Goal: Information Seeking & Learning: Learn about a topic

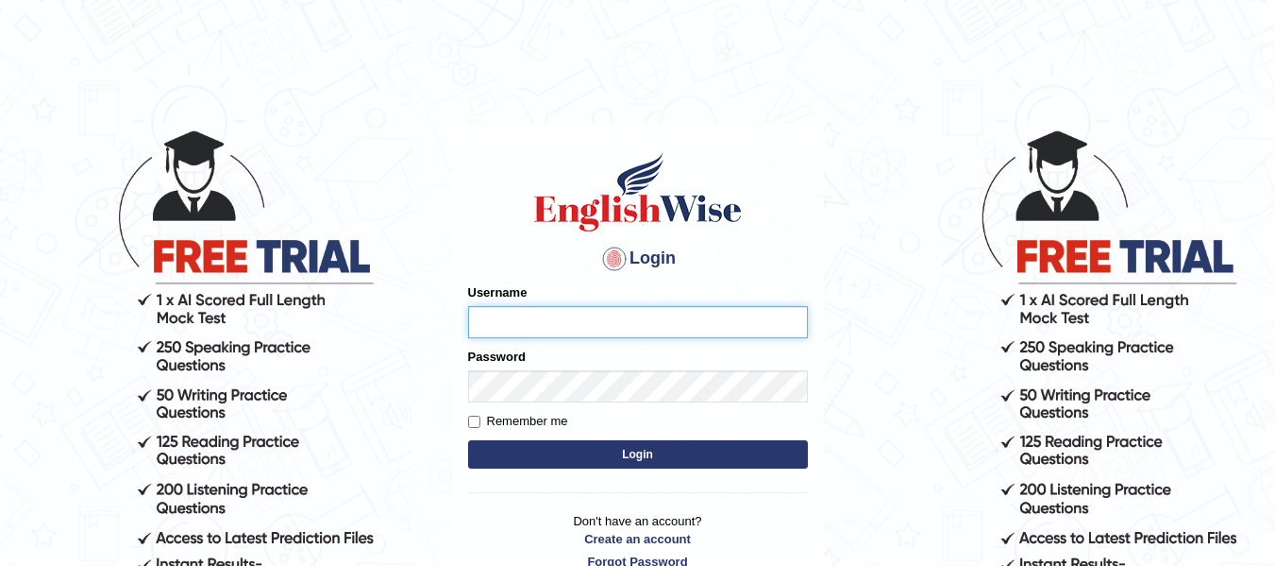
type input "sanandabiswas1995"
click at [471, 415] on input "Remember me" at bounding box center [474, 421] width 12 height 12
checkbox input "true"
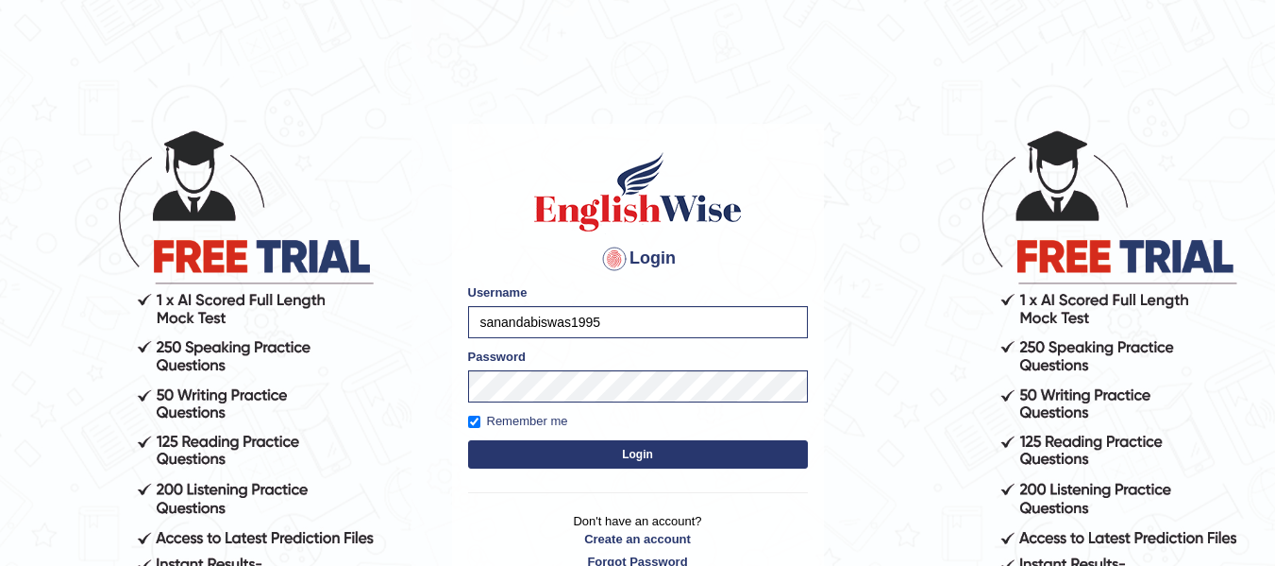
click at [581, 448] on button "Login" at bounding box center [638, 454] width 340 height 28
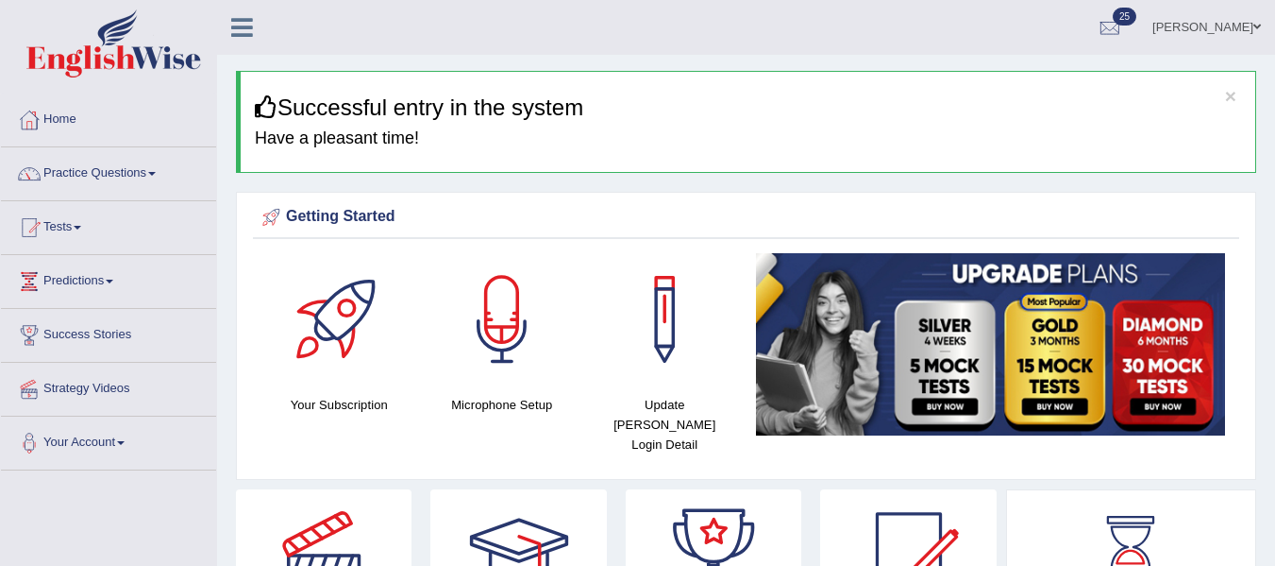
click at [589, 450] on div "Getting Started Your Subscription Microphone Setup Update Pearson Login Detail ×" at bounding box center [746, 336] width 1021 height 288
click at [109, 166] on link "Practice Questions" at bounding box center [108, 170] width 215 height 47
click at [112, 173] on link "Practice Questions" at bounding box center [108, 170] width 215 height 47
click at [100, 172] on link "Practice Questions" at bounding box center [108, 170] width 215 height 47
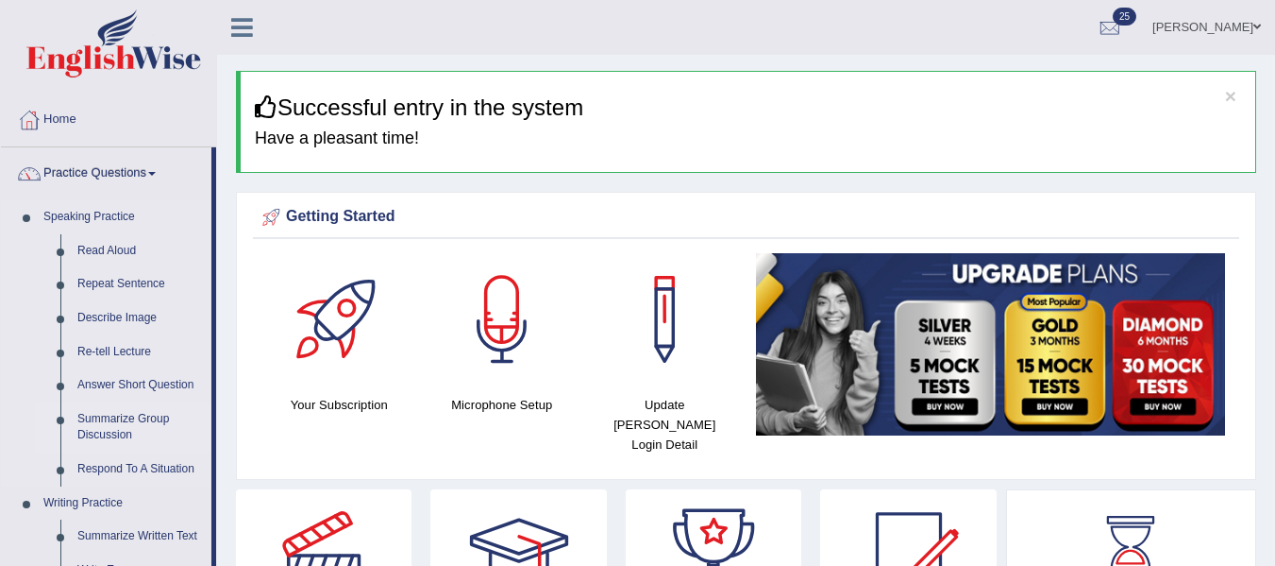
click at [123, 420] on link "Summarize Group Discussion" at bounding box center [140, 427] width 143 height 50
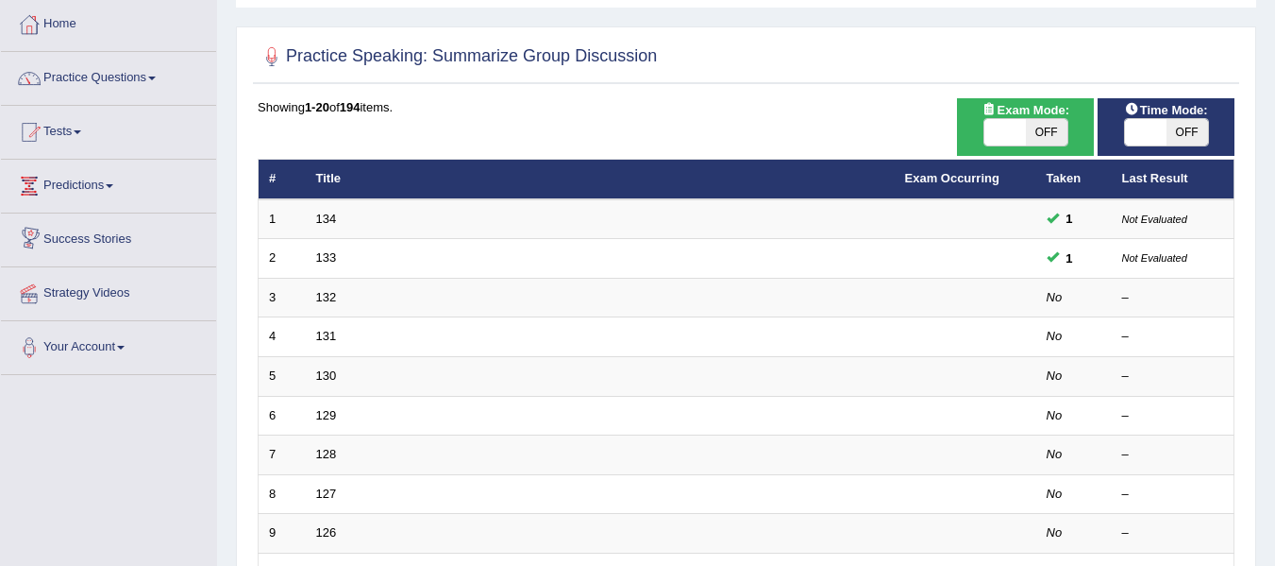
scroll to position [189, 0]
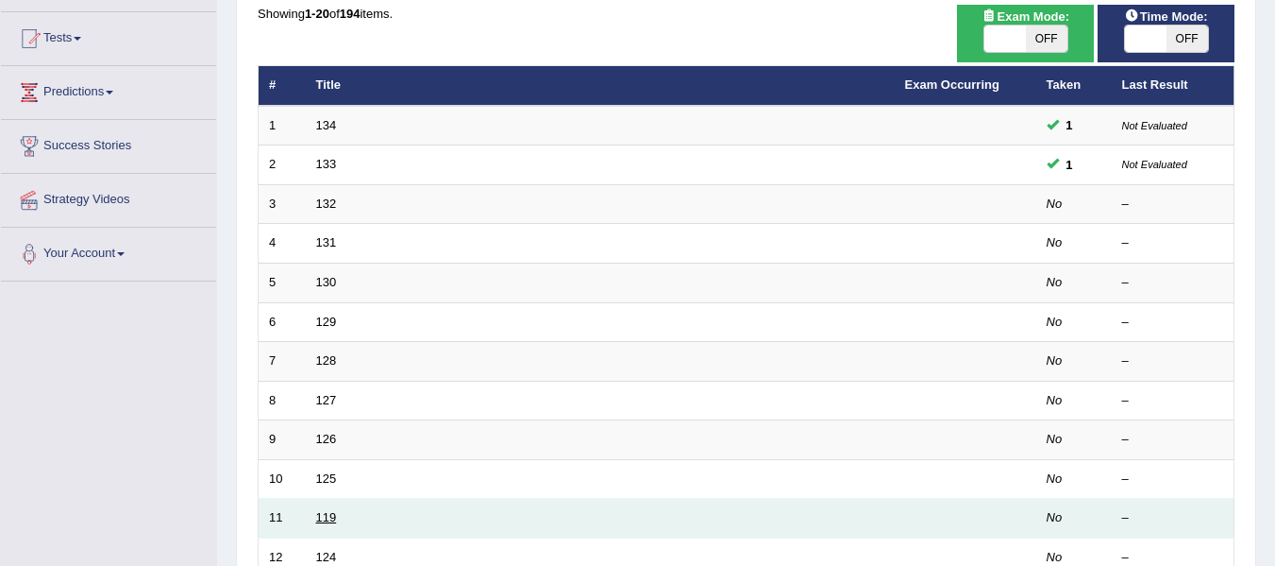
click at [328, 513] on link "119" at bounding box center [326, 517] width 21 height 14
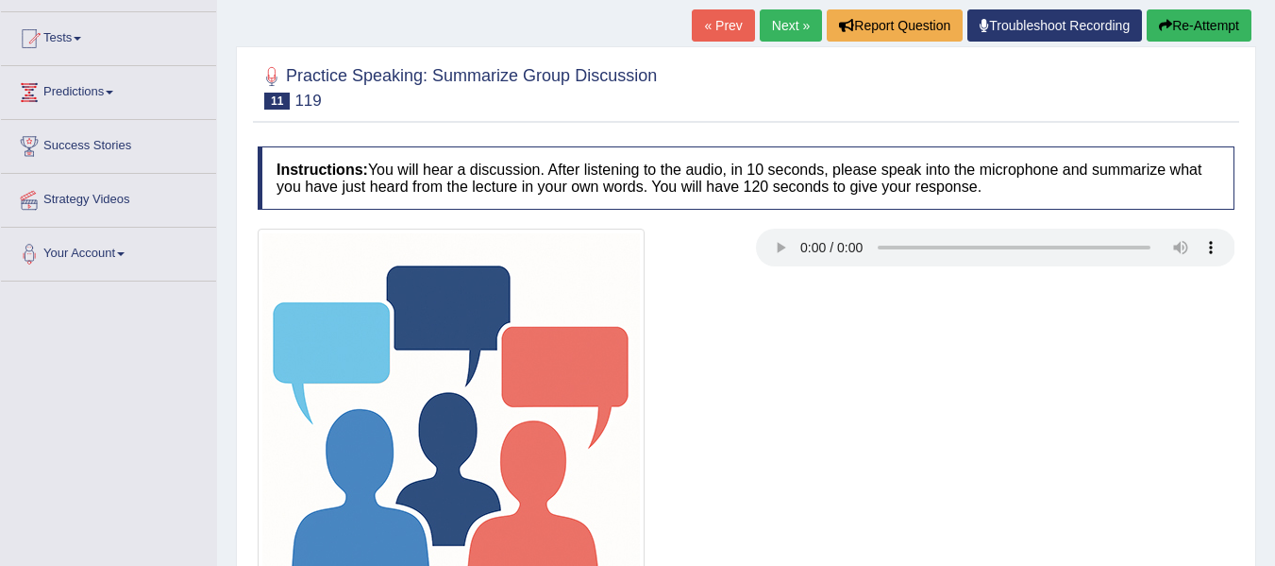
scroll to position [283, 0]
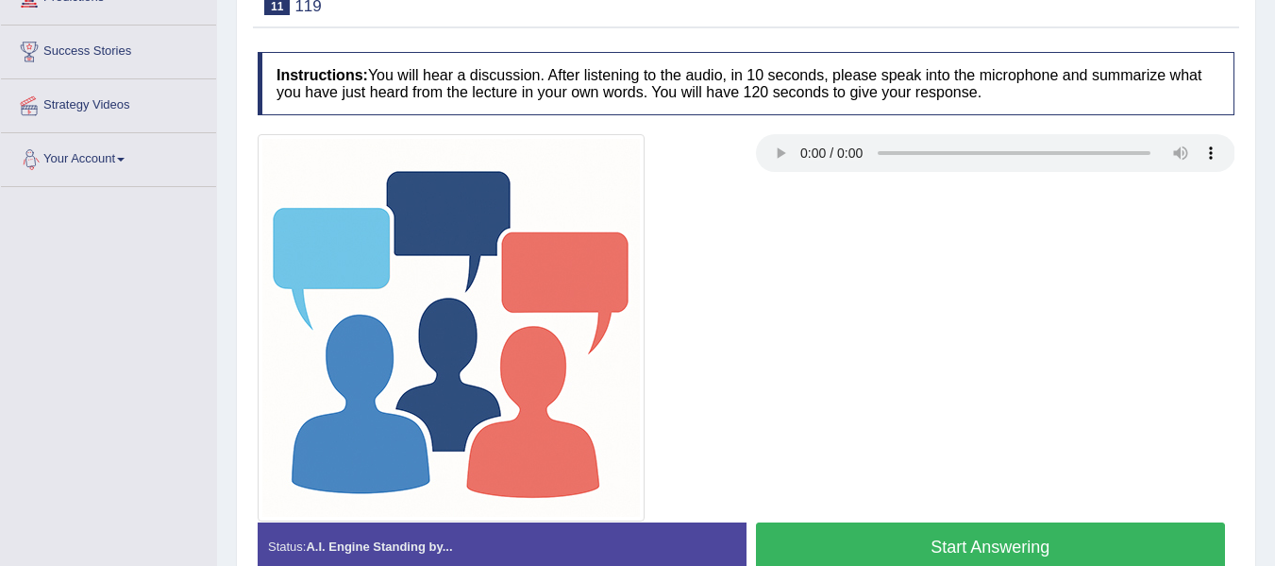
click at [771, 368] on div at bounding box center [746, 327] width 996 height 387
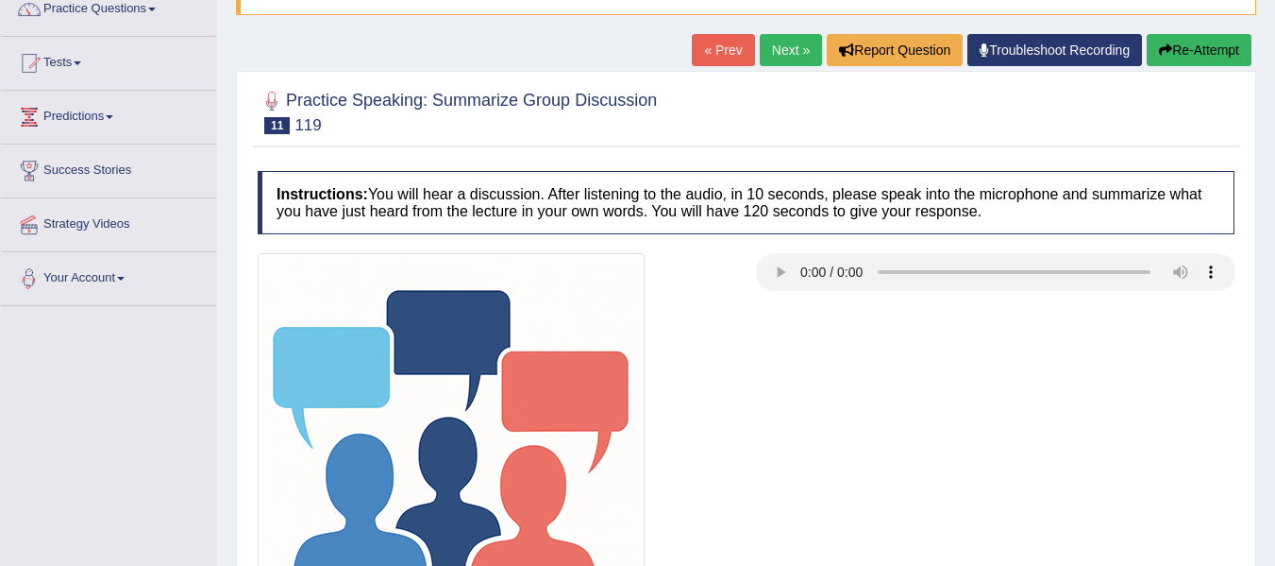
scroll to position [0, 0]
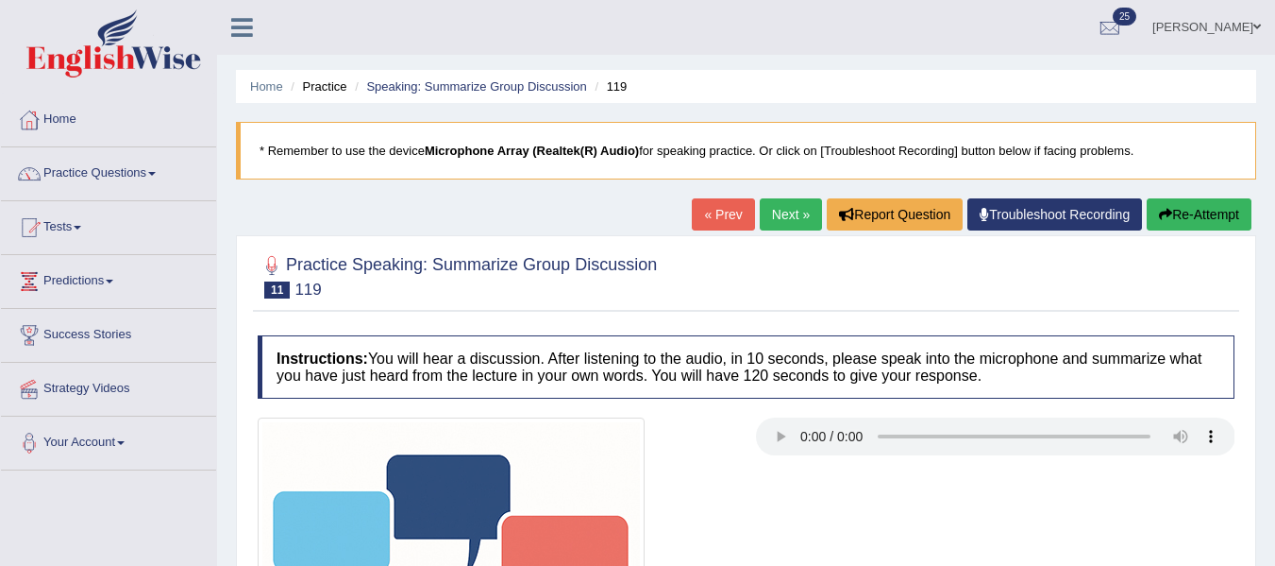
click at [815, 290] on div at bounding box center [746, 275] width 977 height 58
click at [782, 212] on link "Next »" at bounding box center [791, 214] width 62 height 32
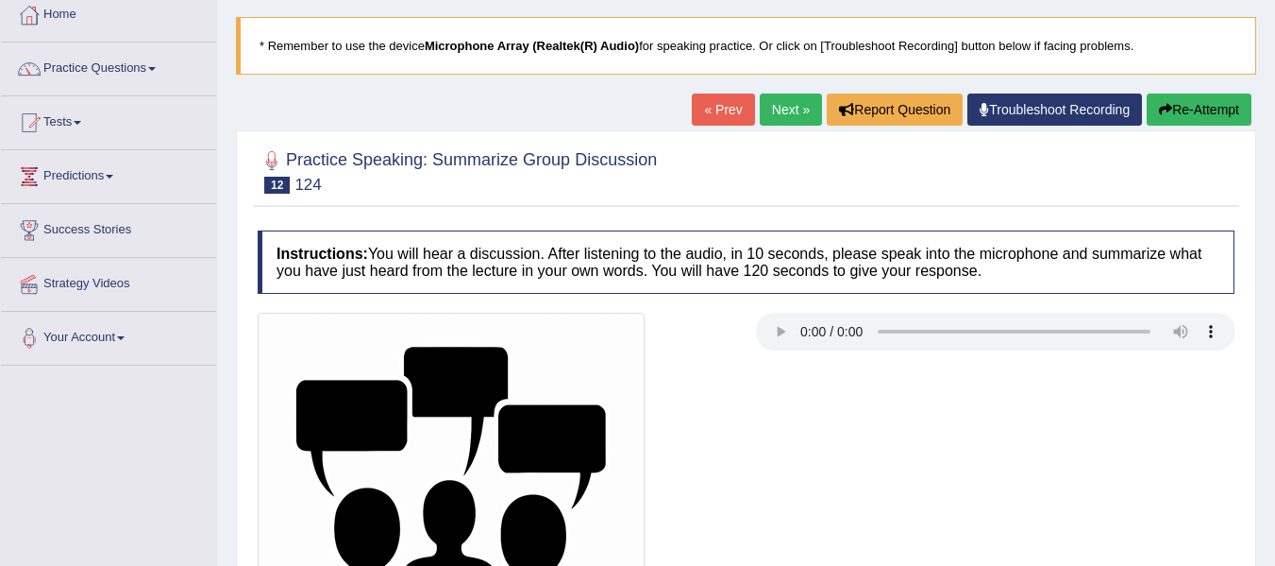
scroll to position [83, 0]
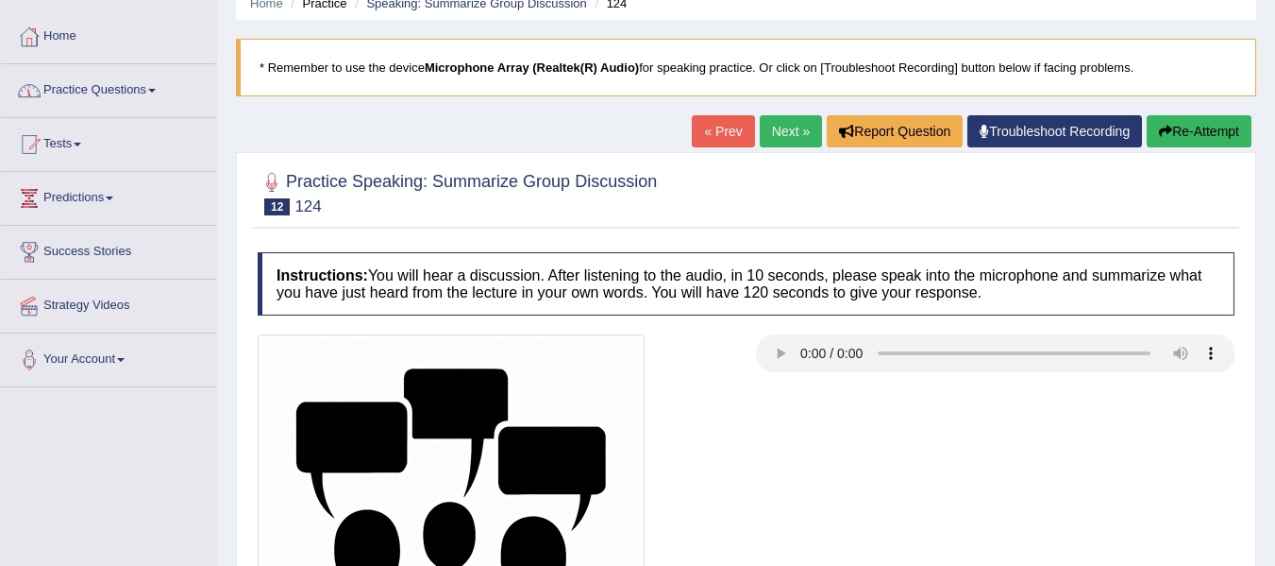
click at [115, 76] on link "Practice Questions" at bounding box center [108, 87] width 215 height 47
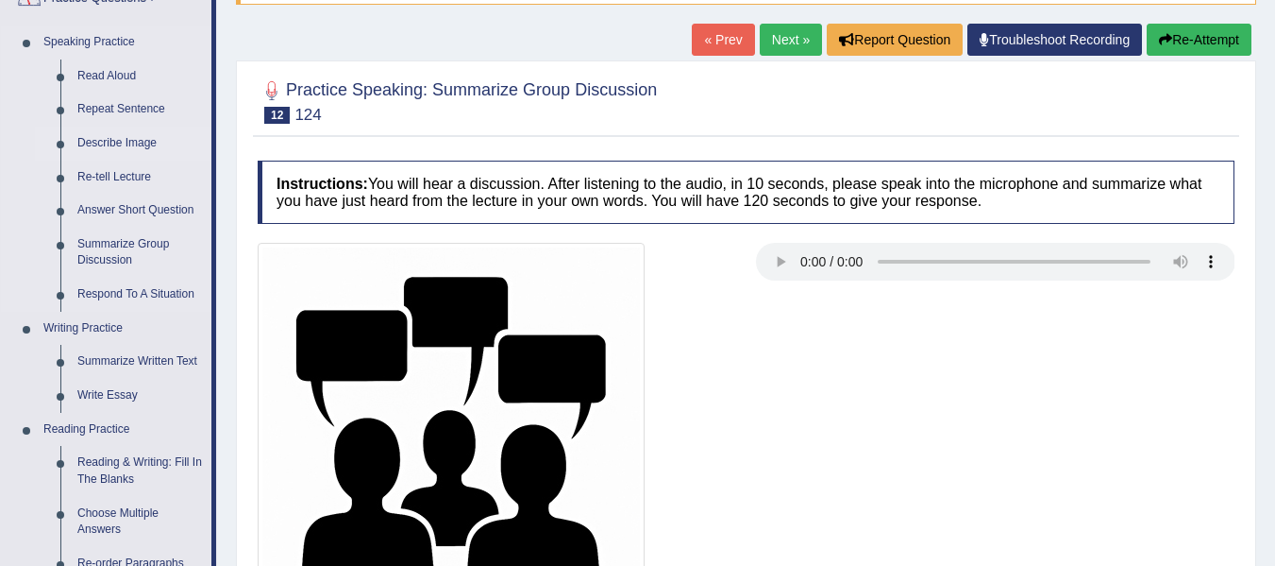
scroll to position [176, 0]
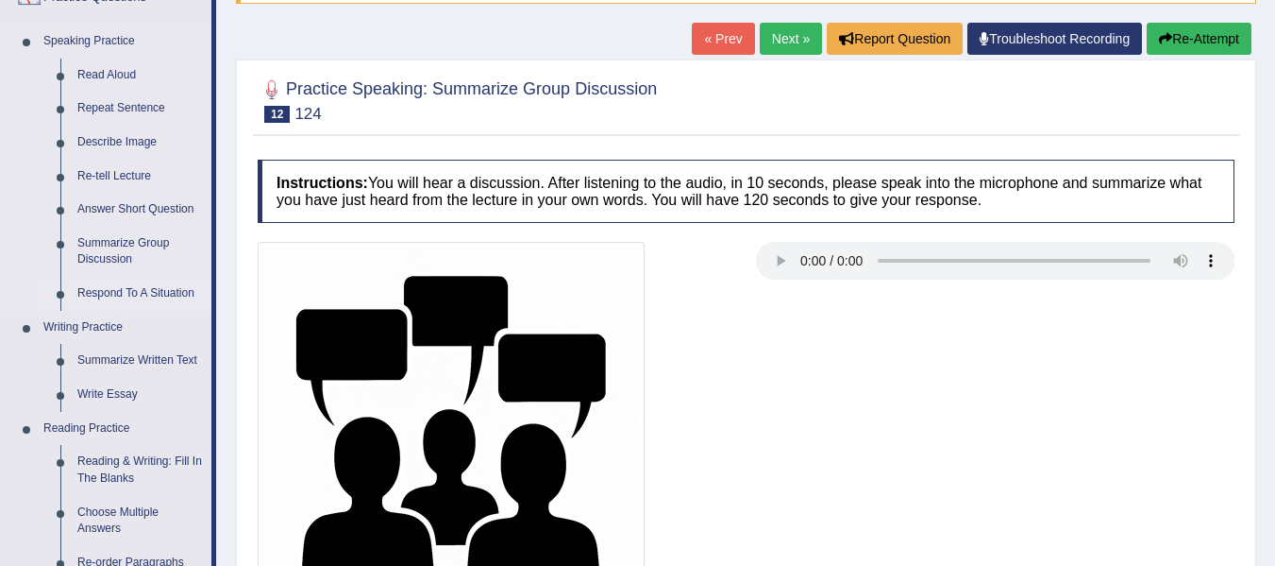
click at [144, 292] on link "Respond To A Situation" at bounding box center [140, 294] width 143 height 34
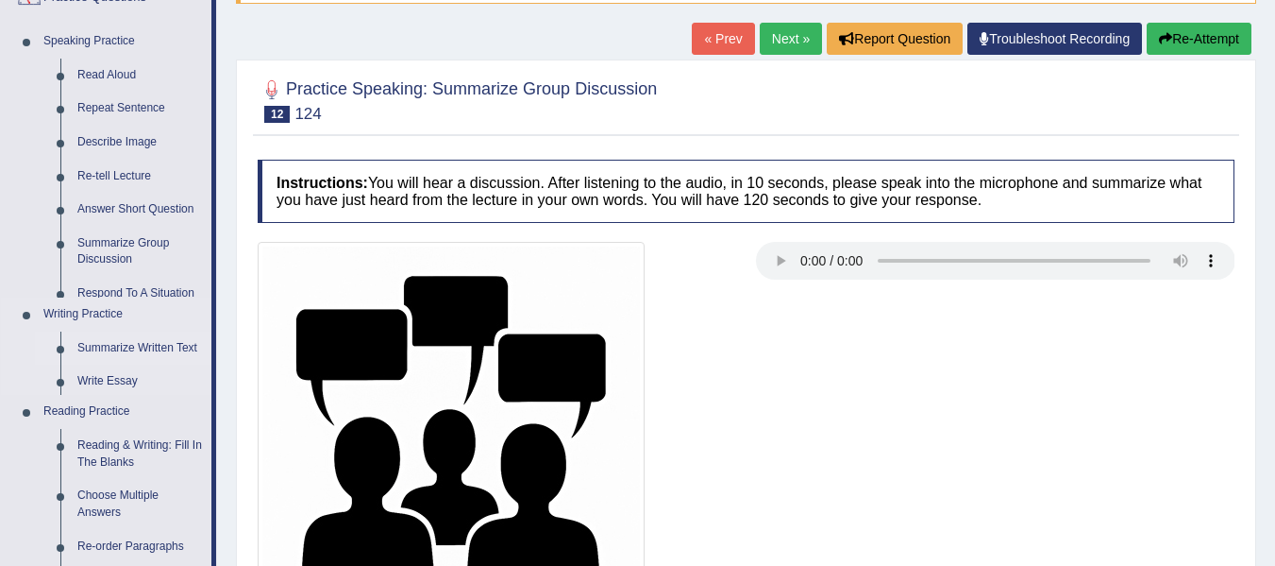
click at [144, 292] on ul "Speaking Practice Read Aloud Repeat Sentence Describe Image Re-tell Lecture Ans…" at bounding box center [106, 502] width 211 height 955
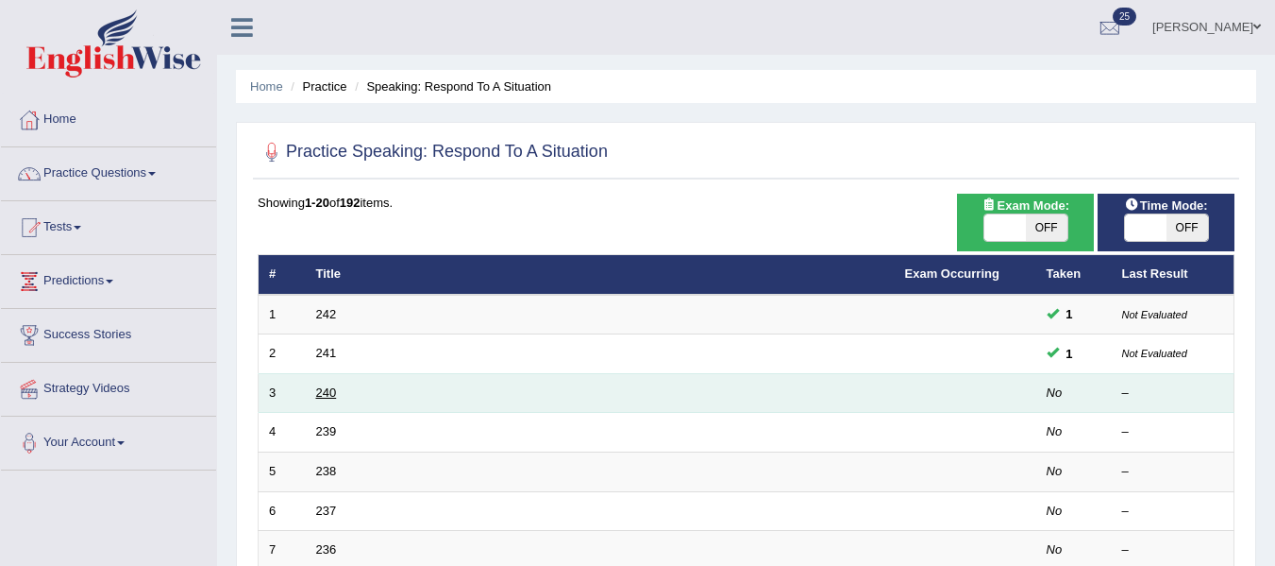
click at [327, 392] on link "240" at bounding box center [326, 392] width 21 height 14
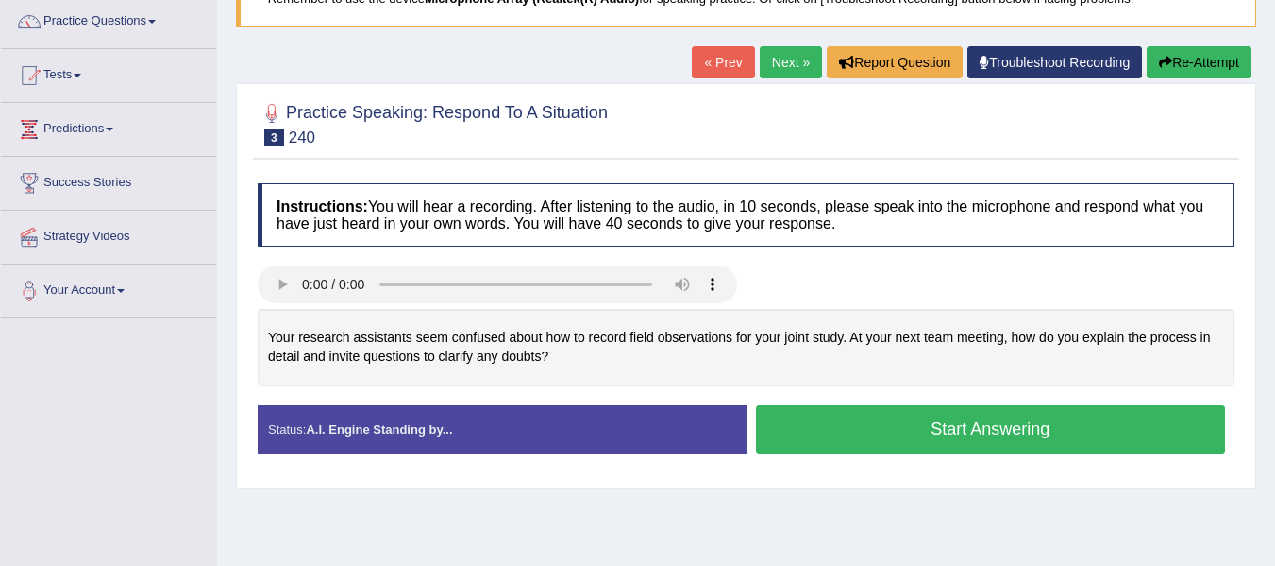
scroll to position [151, 0]
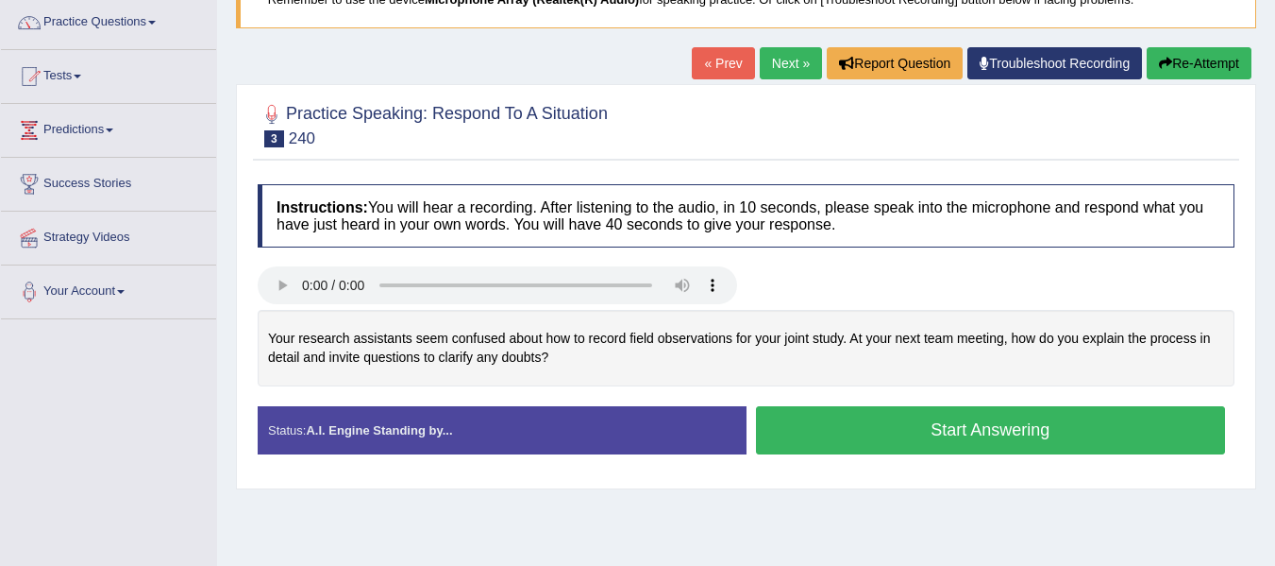
click at [783, 69] on link "Next »" at bounding box center [791, 63] width 62 height 32
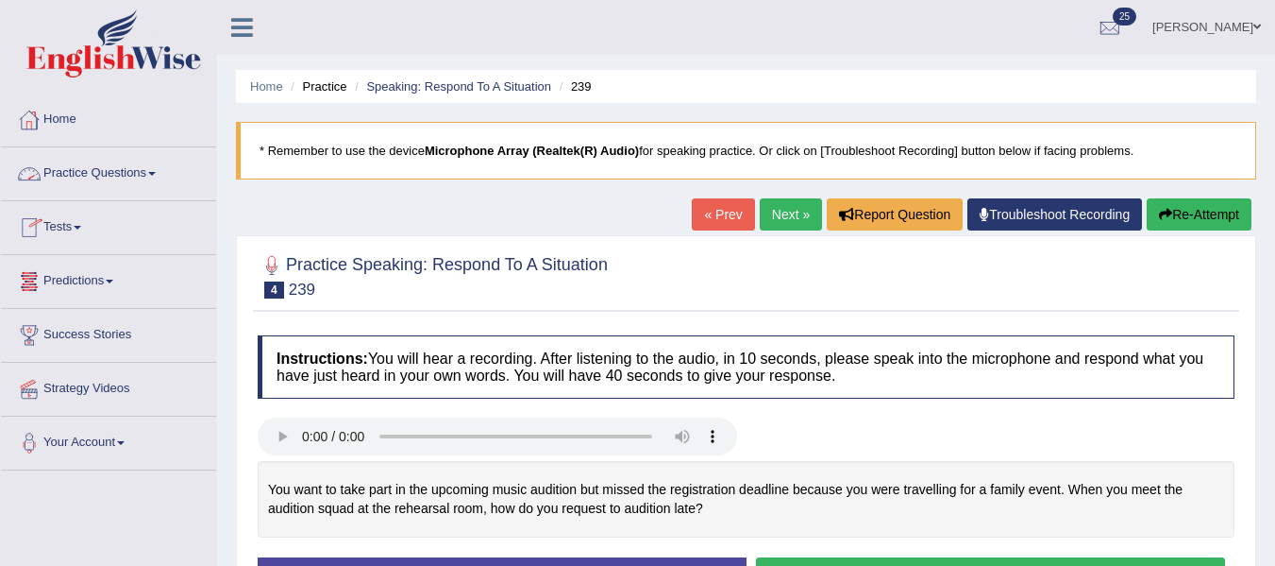
click at [65, 117] on link "Home" at bounding box center [108, 116] width 215 height 47
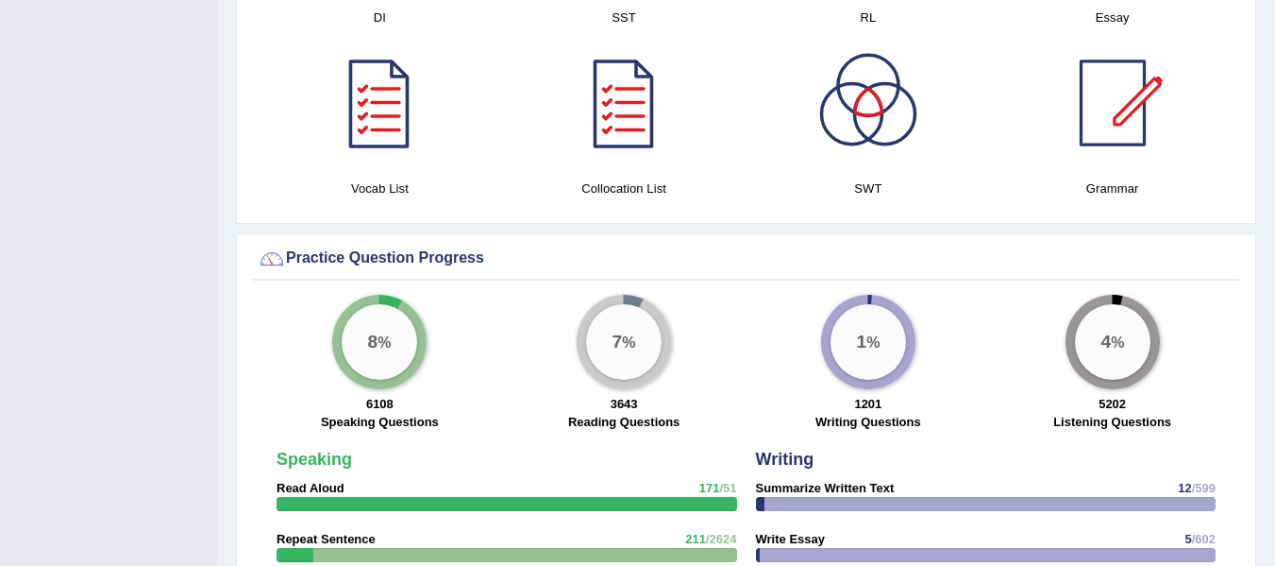
scroll to position [1168, 0]
